Goal: Check status: Check status

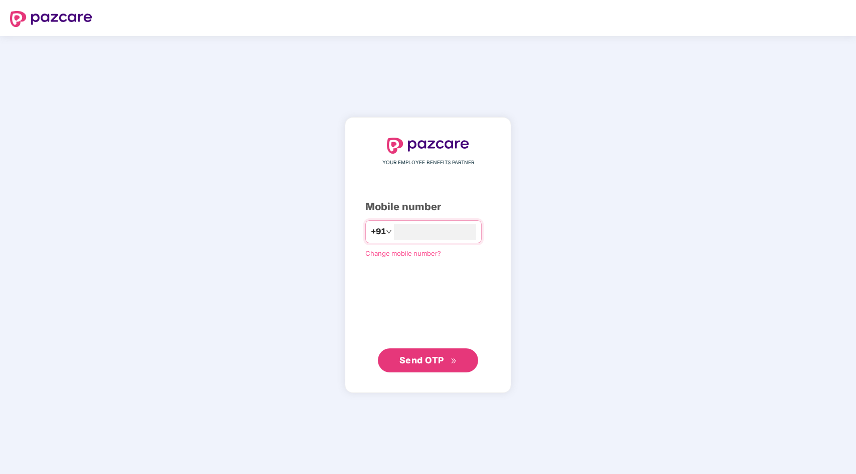
type input "**********"
click at [432, 363] on span "Send OTP" at bounding box center [421, 360] width 45 height 11
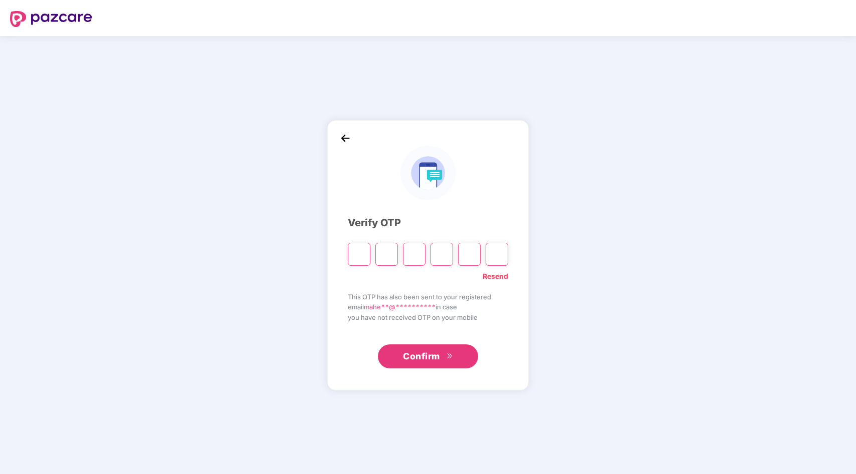
type input "*"
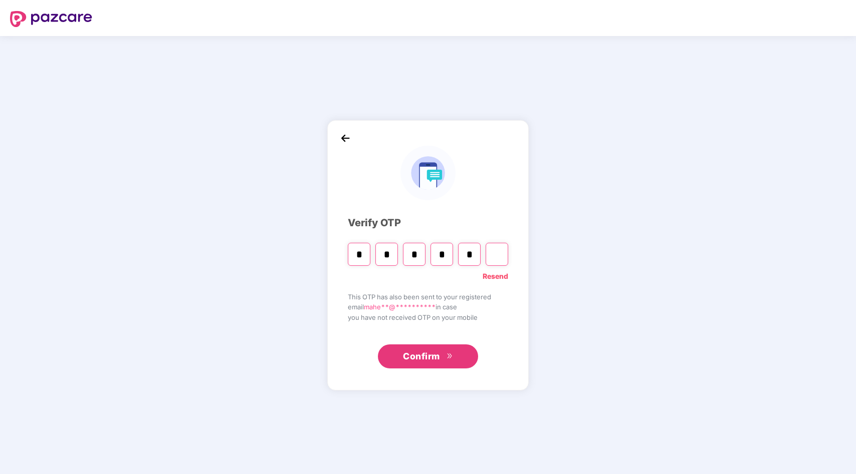
type input "*"
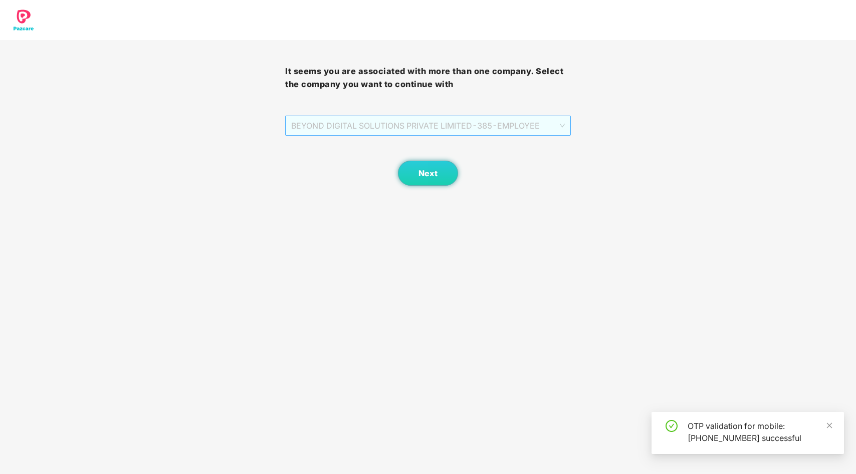
click at [358, 130] on span "BEYOND DIGITAL SOLUTIONS PRIVATE LIMITED - 385 - EMPLOYEE" at bounding box center [427, 125] width 273 height 19
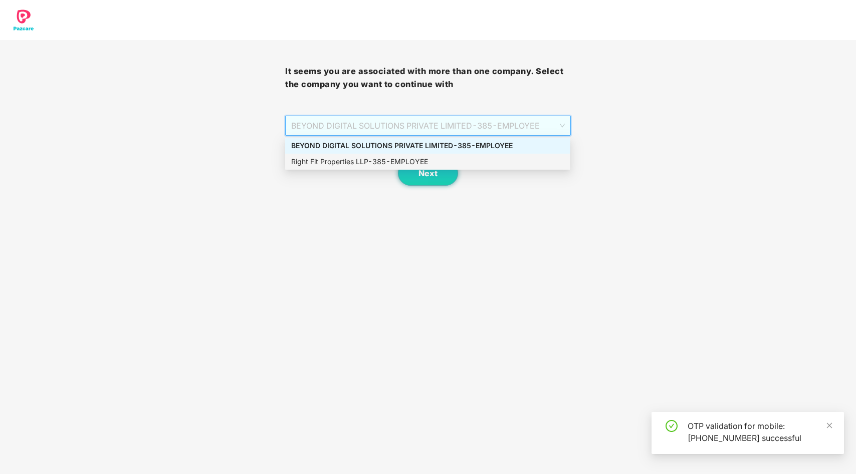
click at [361, 163] on div "Right Fit Properties LLP - 385 - EMPLOYEE" at bounding box center [427, 161] width 273 height 11
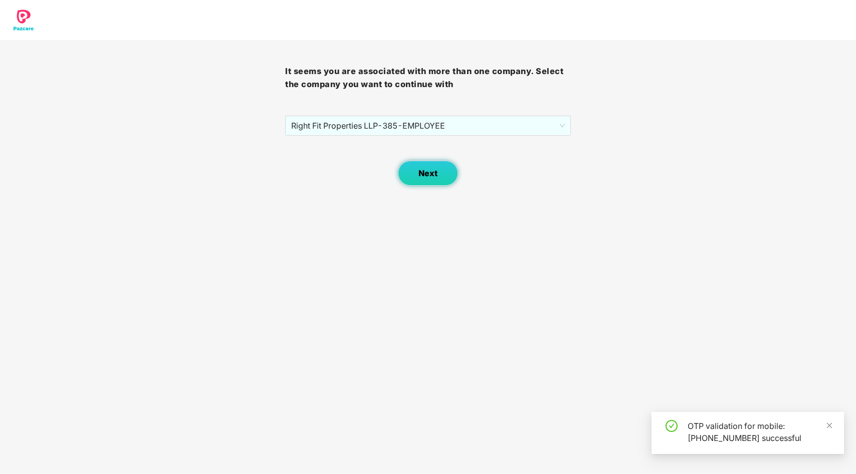
click at [414, 166] on button "Next" at bounding box center [428, 173] width 60 height 25
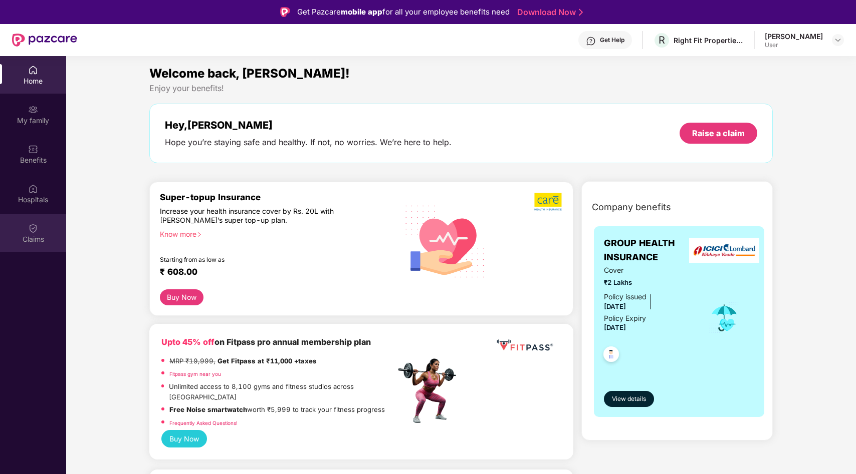
click at [38, 232] on img at bounding box center [33, 228] width 10 height 10
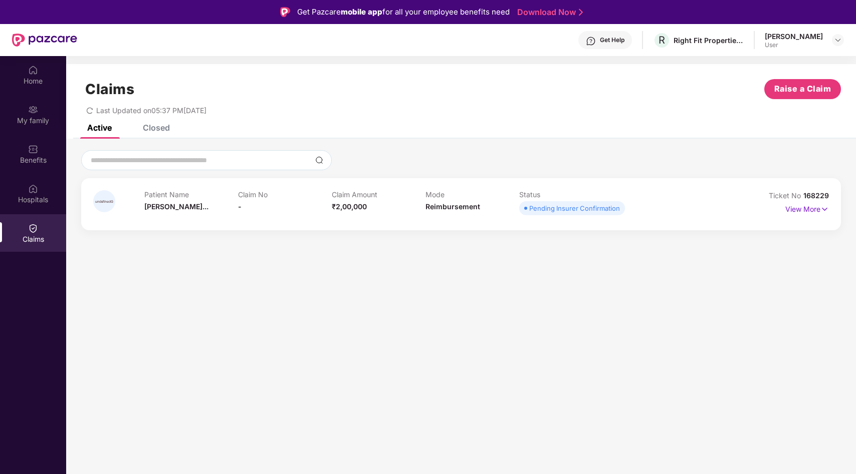
click at [573, 199] on div "Status Pending Insurer Confirmation" at bounding box center [566, 204] width 94 height 28
click at [550, 211] on div "Pending Insurer Confirmation" at bounding box center [574, 208] width 91 height 10
click at [806, 213] on p "View More" at bounding box center [807, 208] width 44 height 14
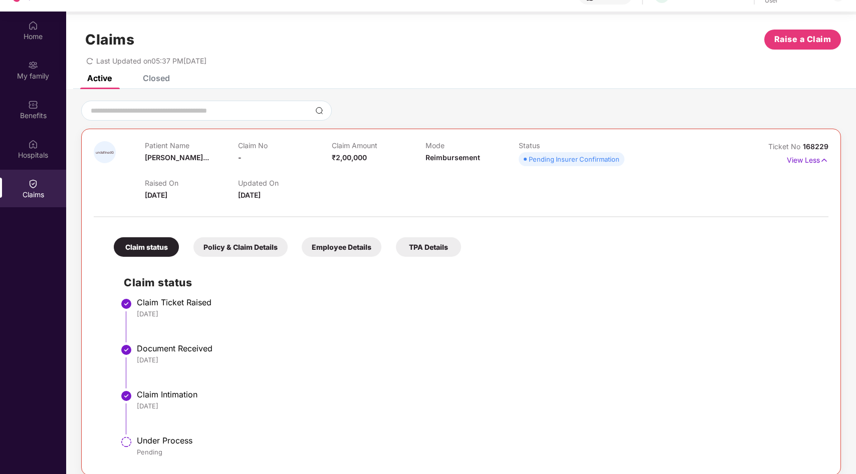
scroll to position [56, 0]
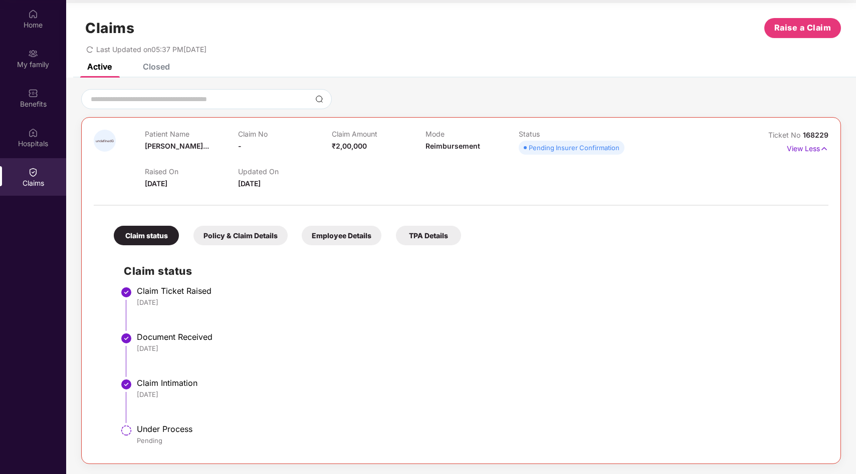
click at [256, 235] on div "Policy & Claim Details" at bounding box center [240, 236] width 94 height 20
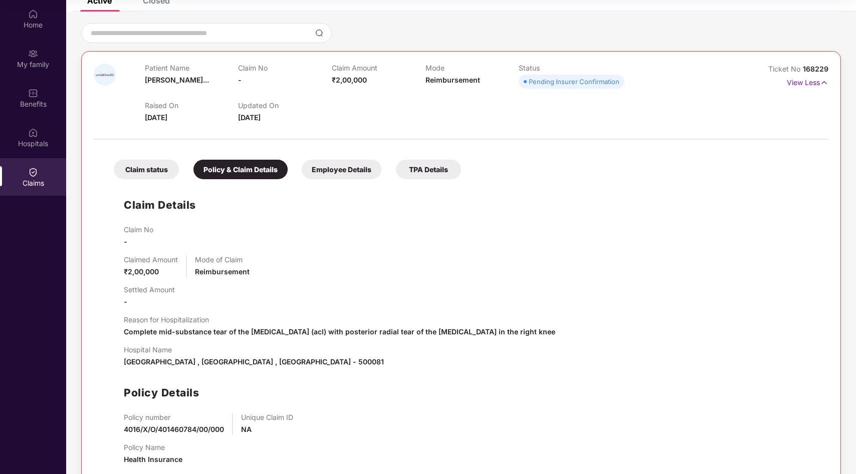
scroll to position [93, 0]
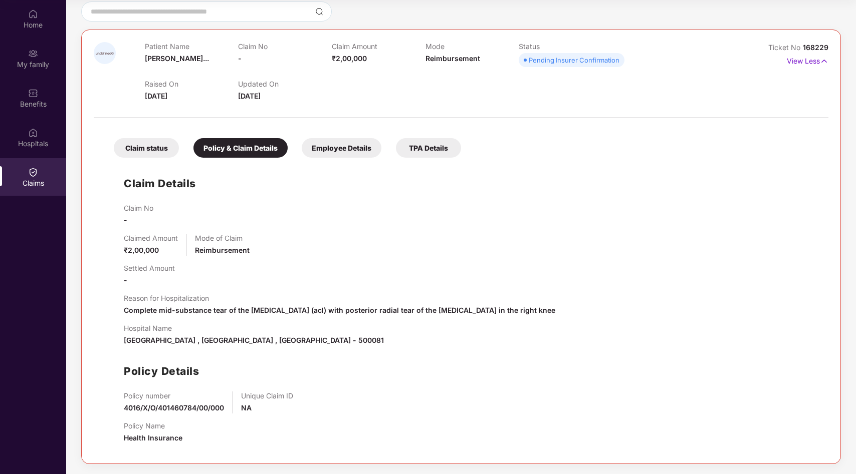
click at [353, 143] on div "Employee Details" at bounding box center [342, 148] width 80 height 20
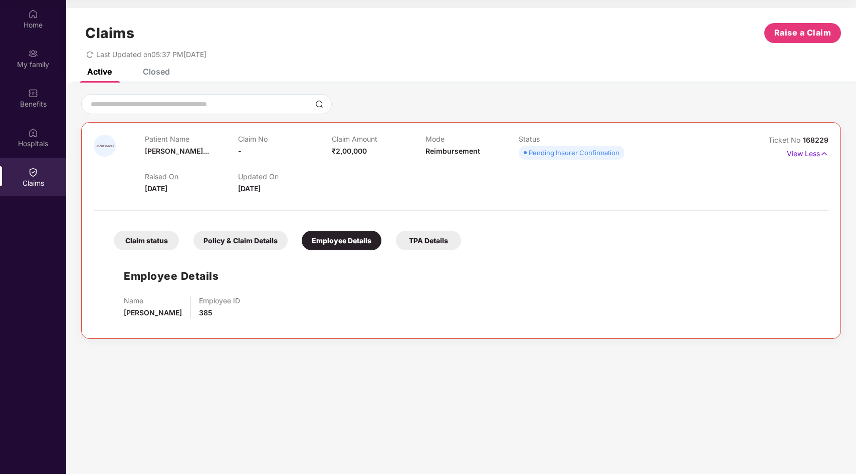
click at [432, 248] on div "TPA Details" at bounding box center [428, 241] width 65 height 20
